Goal: Information Seeking & Learning: Learn about a topic

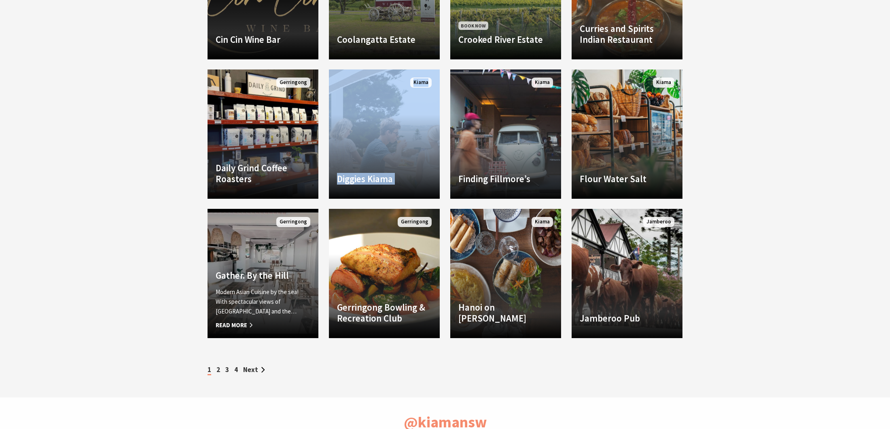
scroll to position [1064, 0]
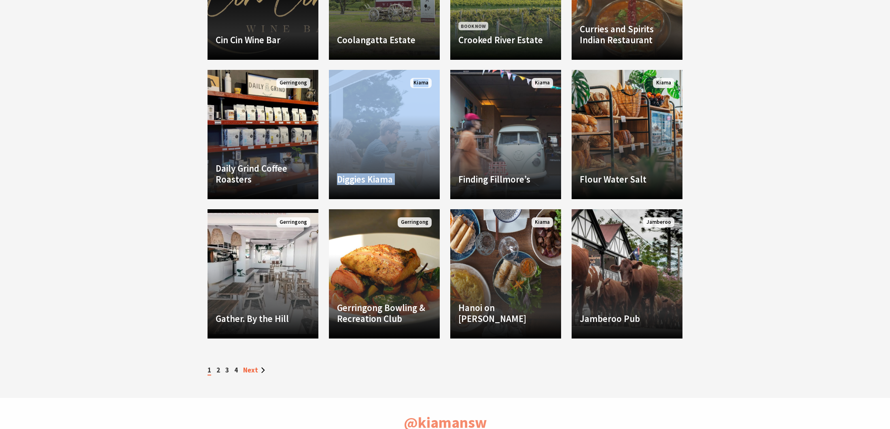
click at [260, 370] on link "Next" at bounding box center [254, 370] width 22 height 9
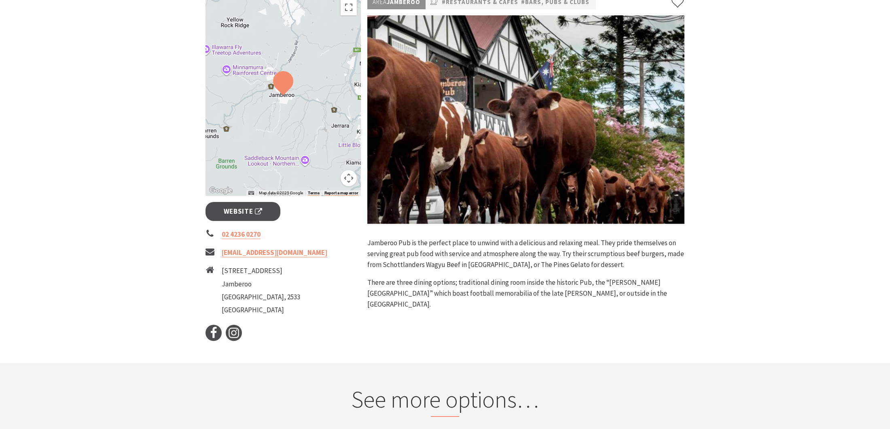
scroll to position [138, 0]
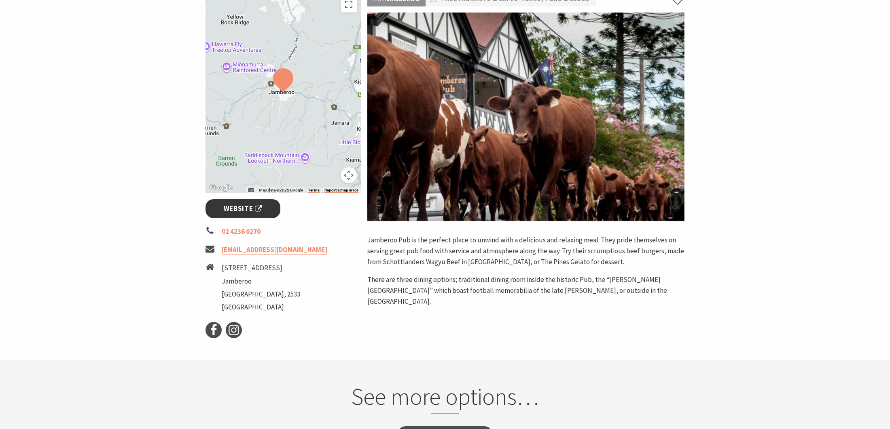
click at [260, 205] on span "Website" at bounding box center [243, 208] width 39 height 11
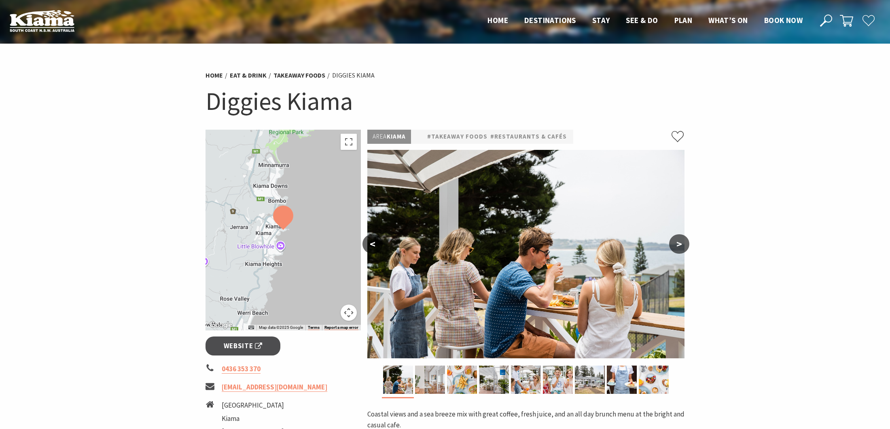
click at [680, 246] on button ">" at bounding box center [679, 244] width 20 height 19
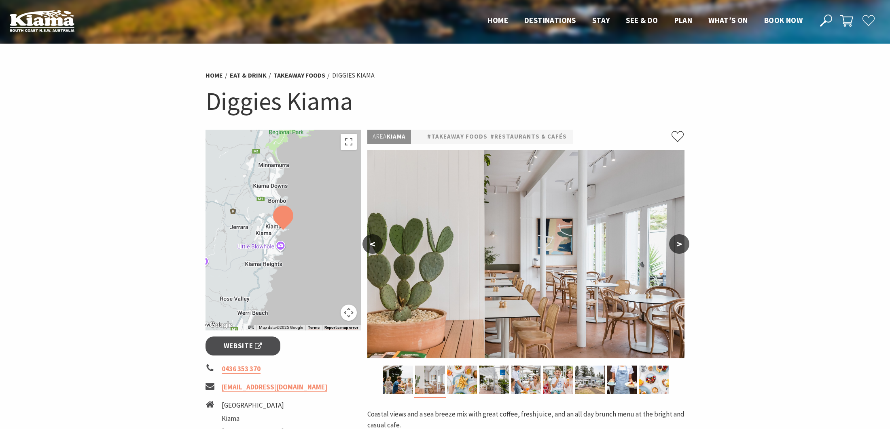
click at [680, 246] on button ">" at bounding box center [679, 244] width 20 height 19
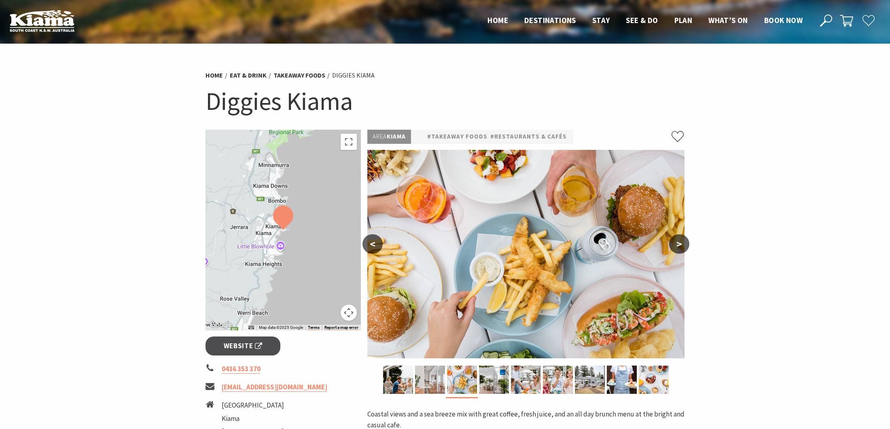
click at [680, 246] on button ">" at bounding box center [679, 244] width 20 height 19
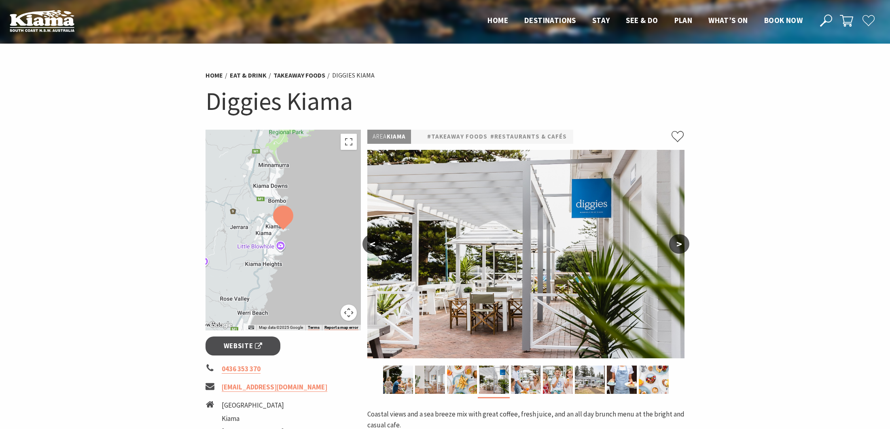
click at [680, 246] on button ">" at bounding box center [679, 244] width 20 height 19
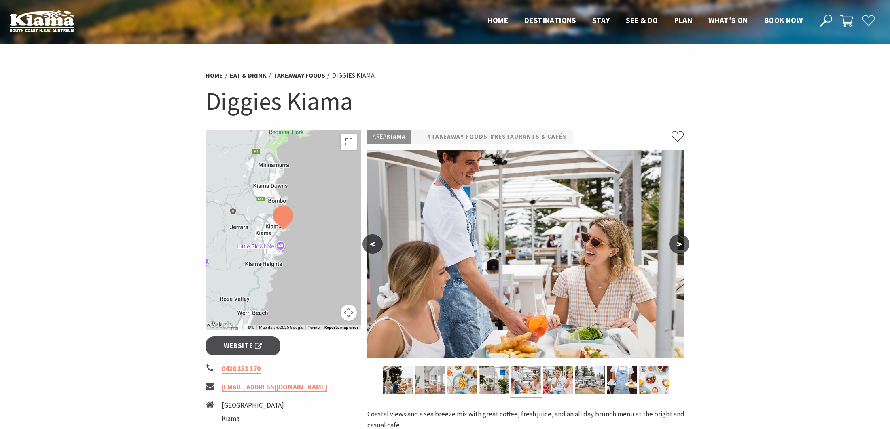
click at [680, 246] on button ">" at bounding box center [679, 244] width 20 height 19
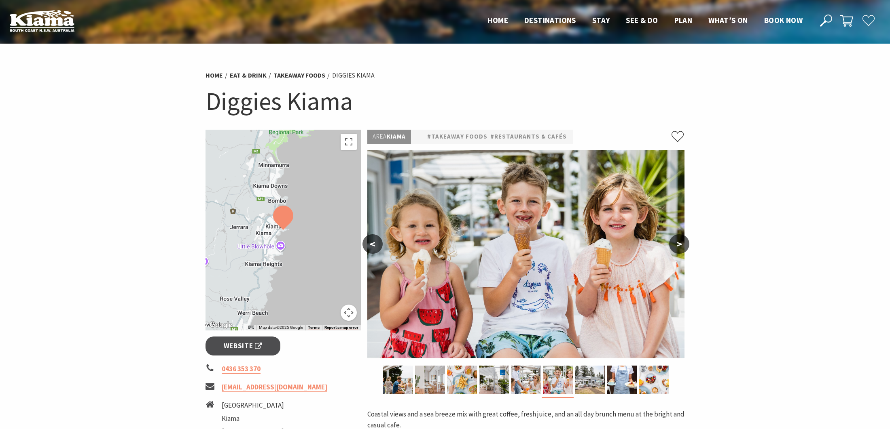
click at [680, 246] on button ">" at bounding box center [679, 244] width 20 height 19
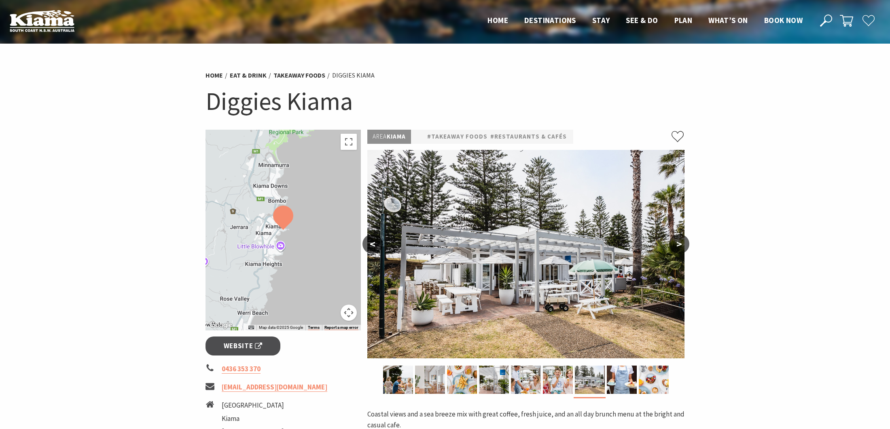
click at [680, 246] on button ">" at bounding box center [679, 244] width 20 height 19
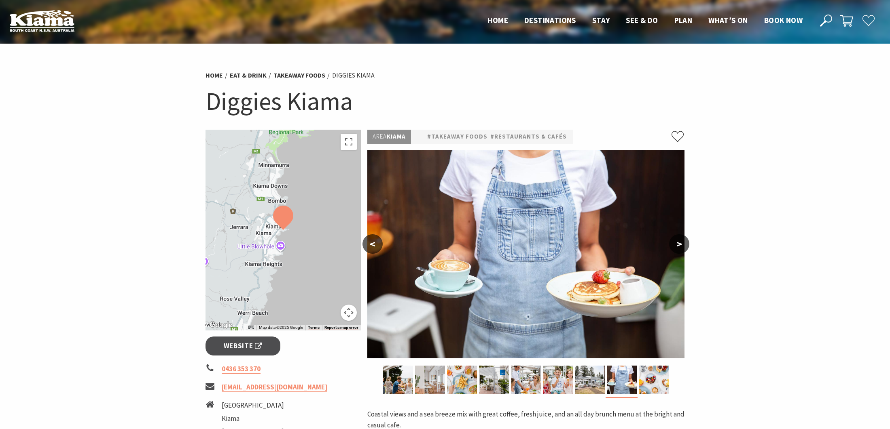
click at [680, 246] on button ">" at bounding box center [679, 244] width 20 height 19
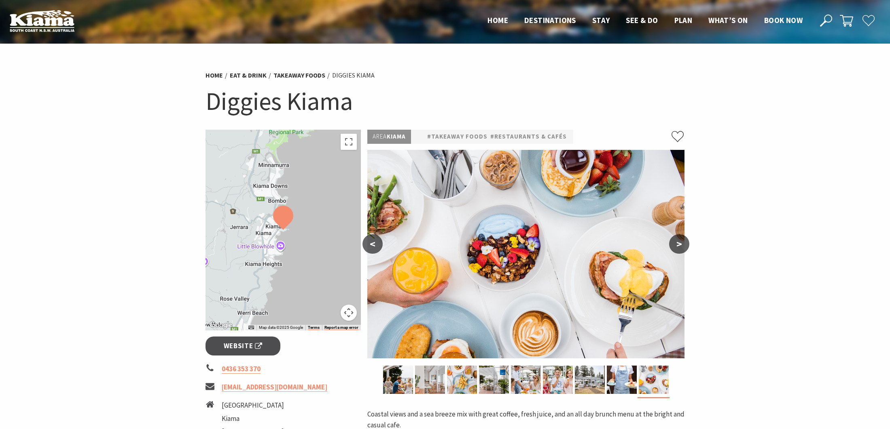
click at [680, 246] on button ">" at bounding box center [679, 244] width 20 height 19
click at [267, 343] on link "Website" at bounding box center [242, 346] width 75 height 19
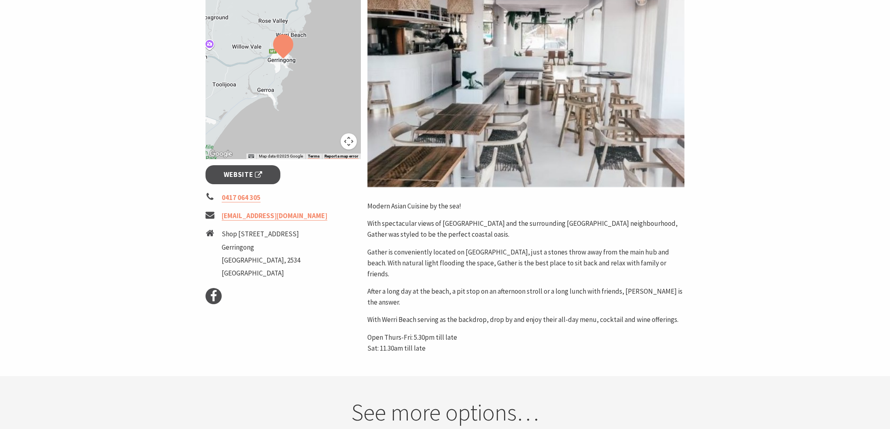
scroll to position [91, 0]
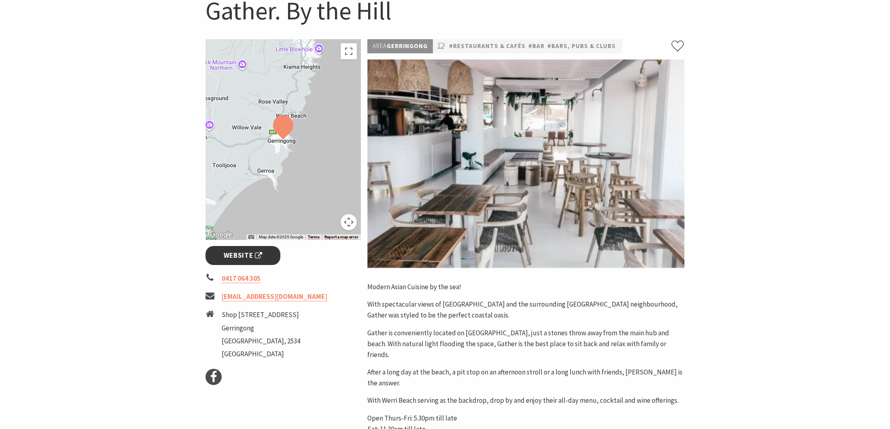
click at [250, 258] on span "Website" at bounding box center [243, 255] width 39 height 11
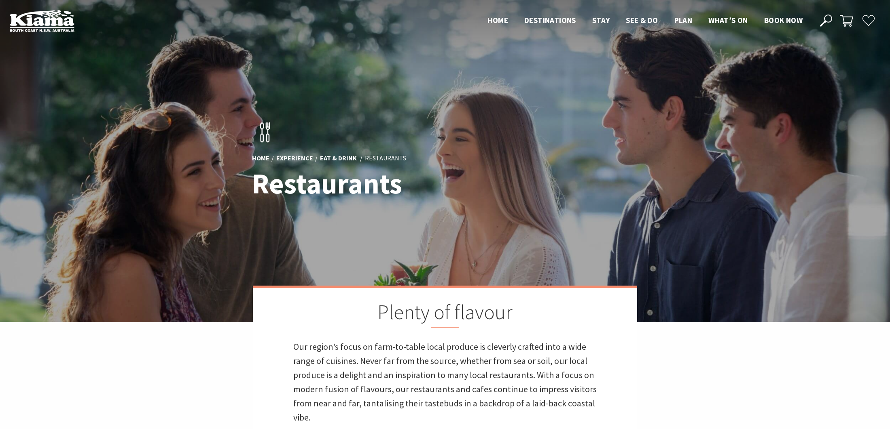
scroll to position [272, 888]
